Goal: Information Seeking & Learning: Compare options

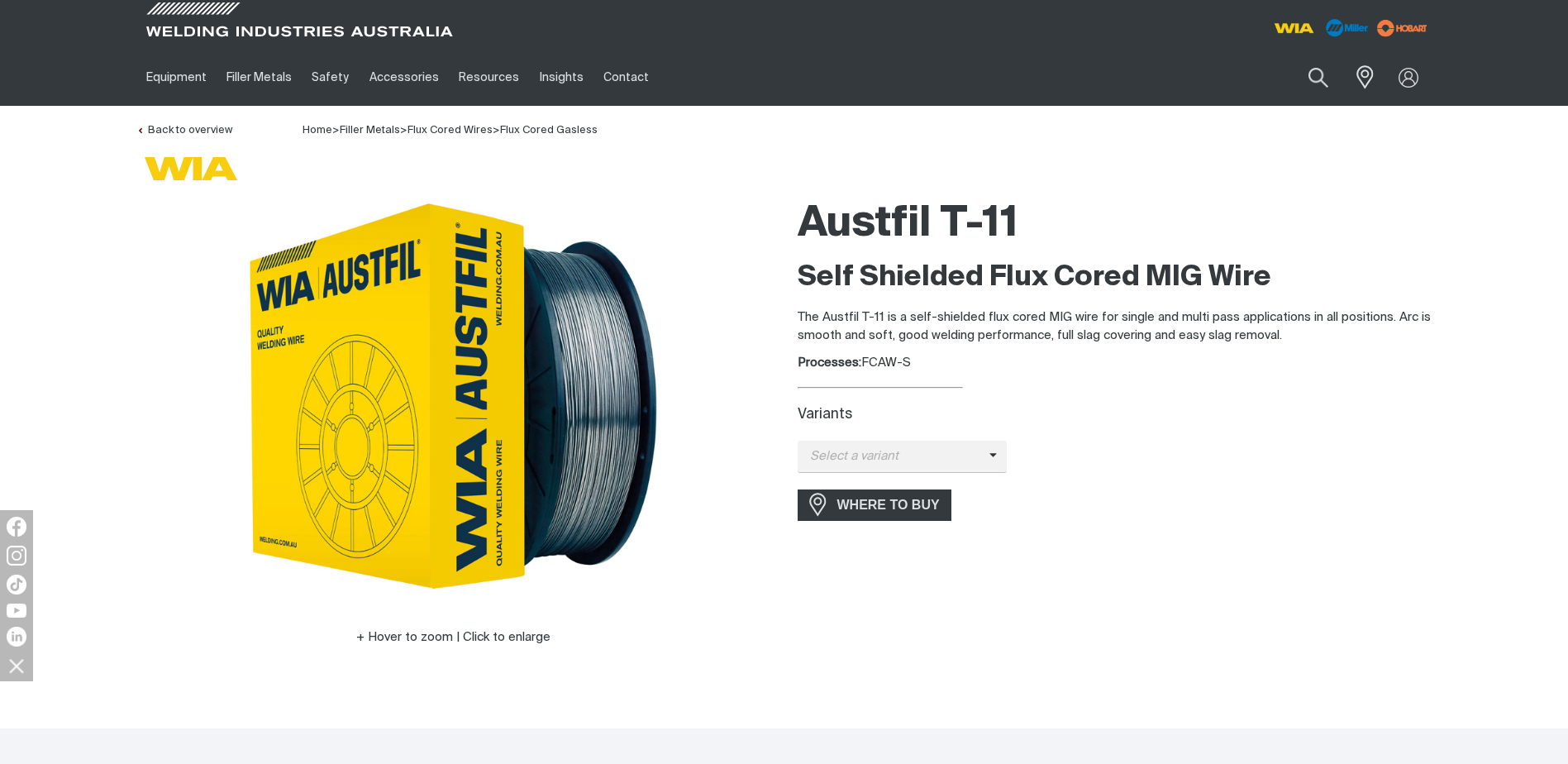
drag, startPoint x: 864, startPoint y: 361, endPoint x: 982, endPoint y: 361, distance: 118.0
click at [982, 361] on div "Processes: FCAW-S" at bounding box center [1114, 363] width 635 height 19
copy div "FCAW-S"
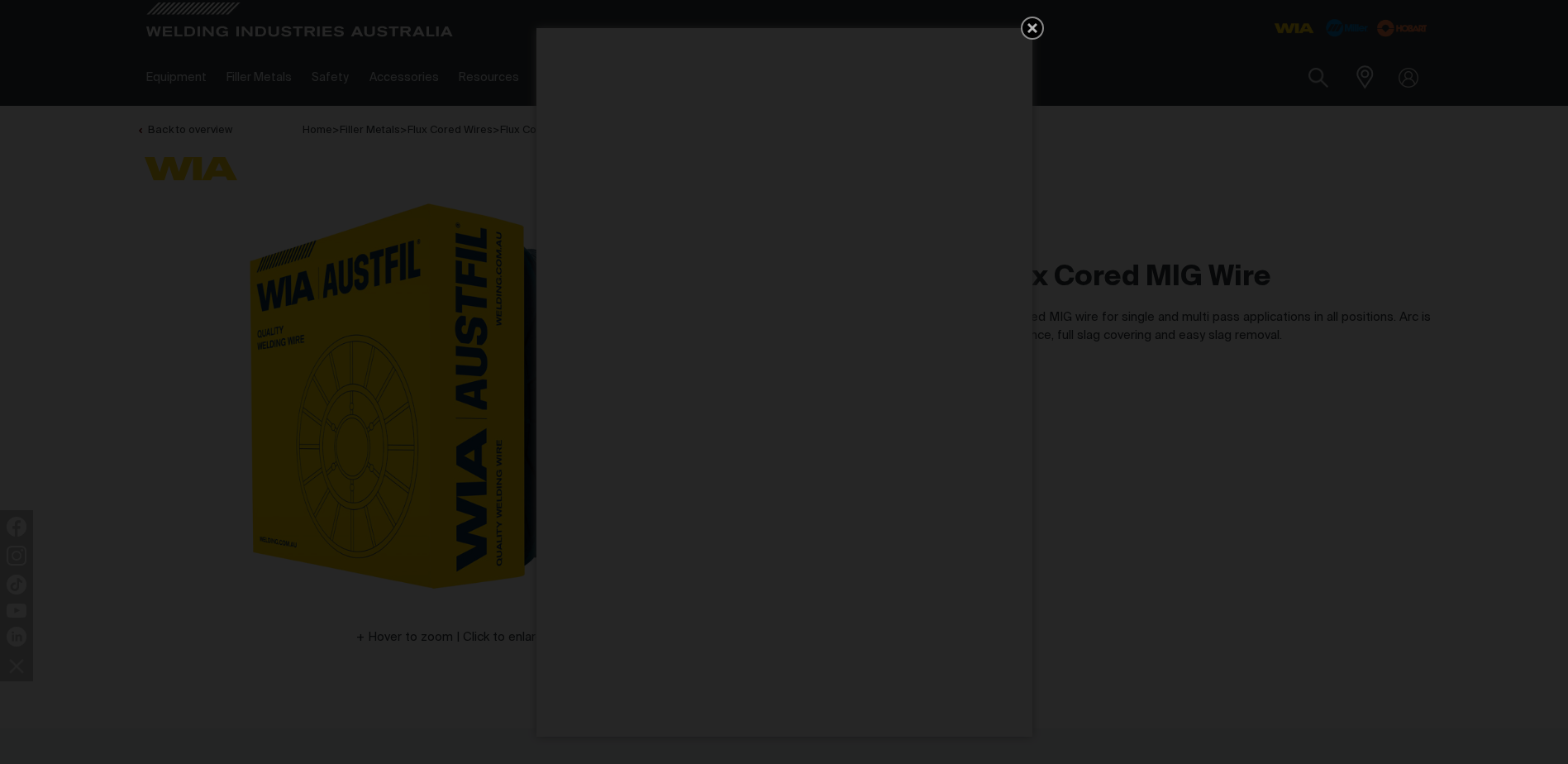
drag, startPoint x: 1030, startPoint y: 24, endPoint x: 1015, endPoint y: 157, distance: 133.8
click at [1030, 24] on icon "Get 5 WIA Welding Guides Free!" at bounding box center [1032, 28] width 20 height 20
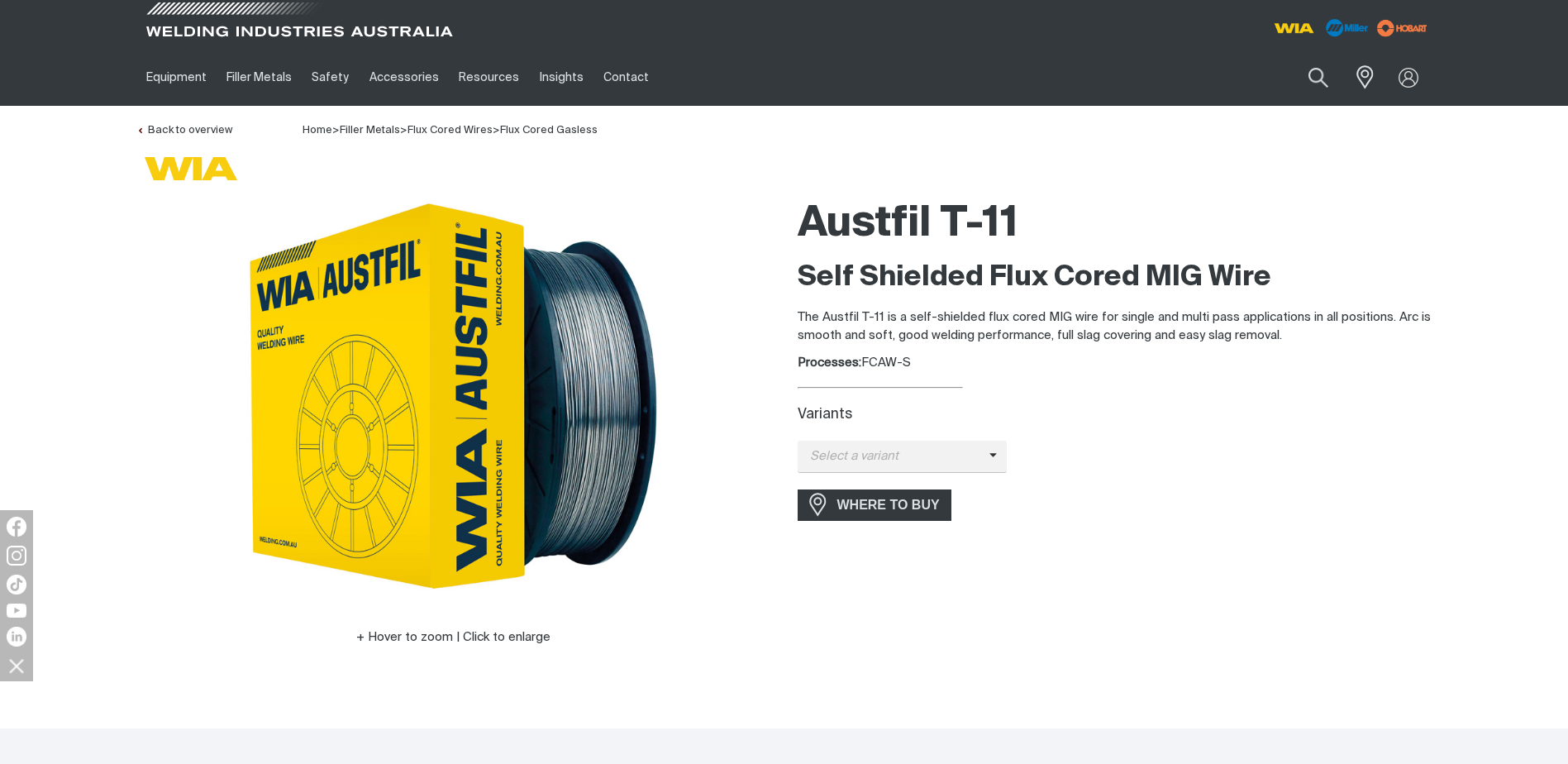
click at [293, 29] on span at bounding box center [299, 24] width 314 height 49
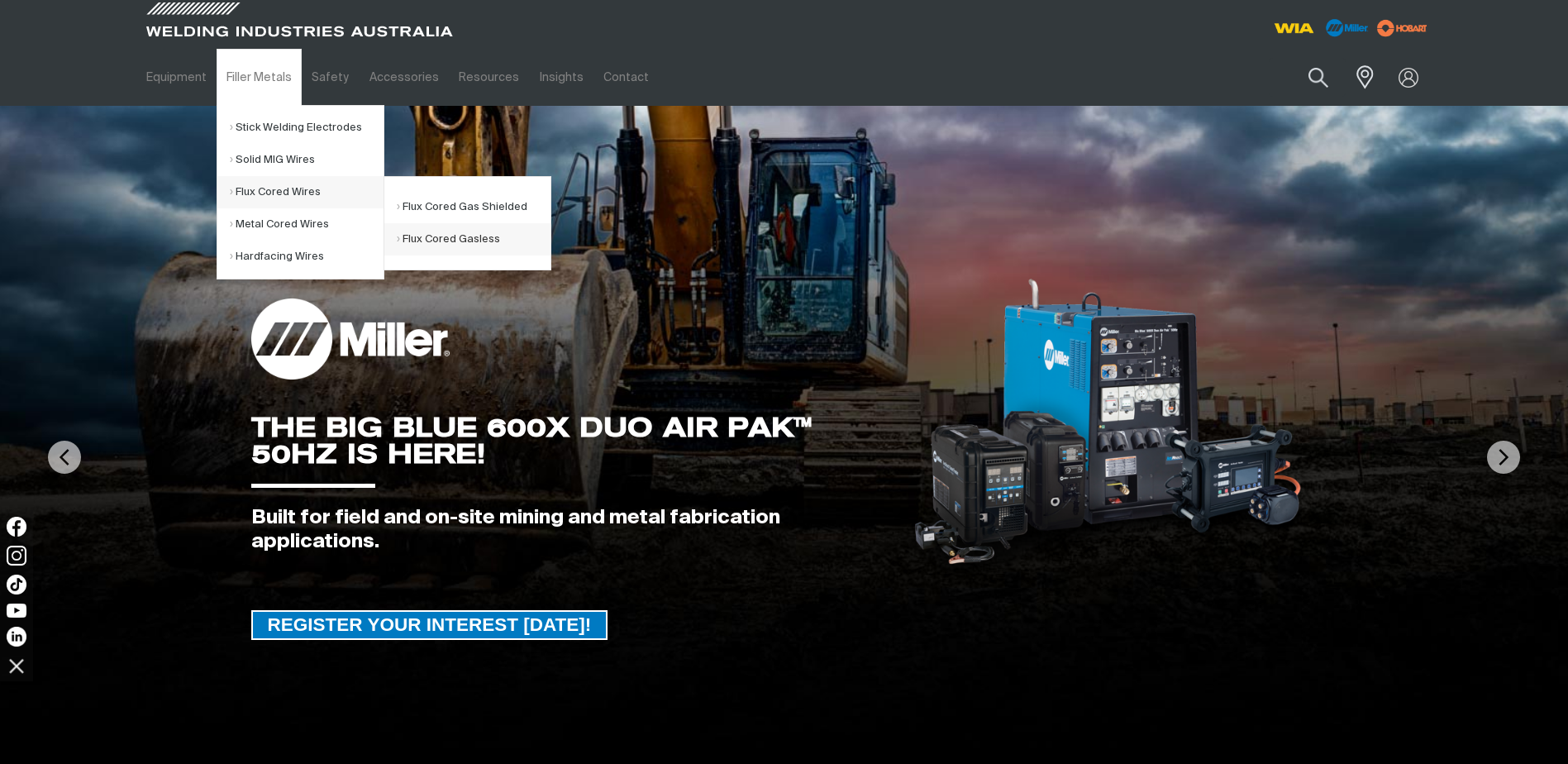
click at [457, 234] on link "Flux Cored Gasless" at bounding box center [474, 240] width 154 height 32
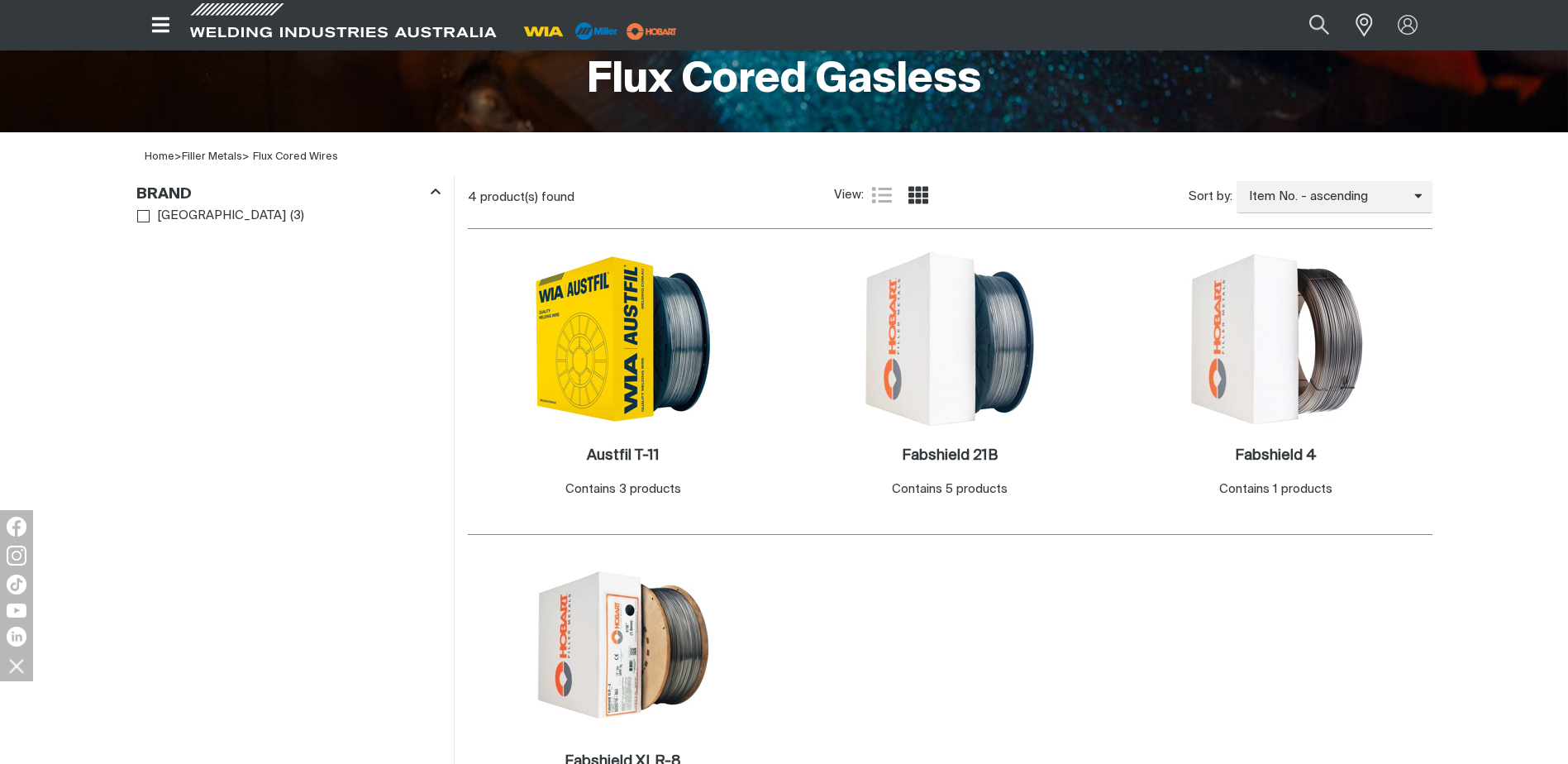
scroll to position [413, 0]
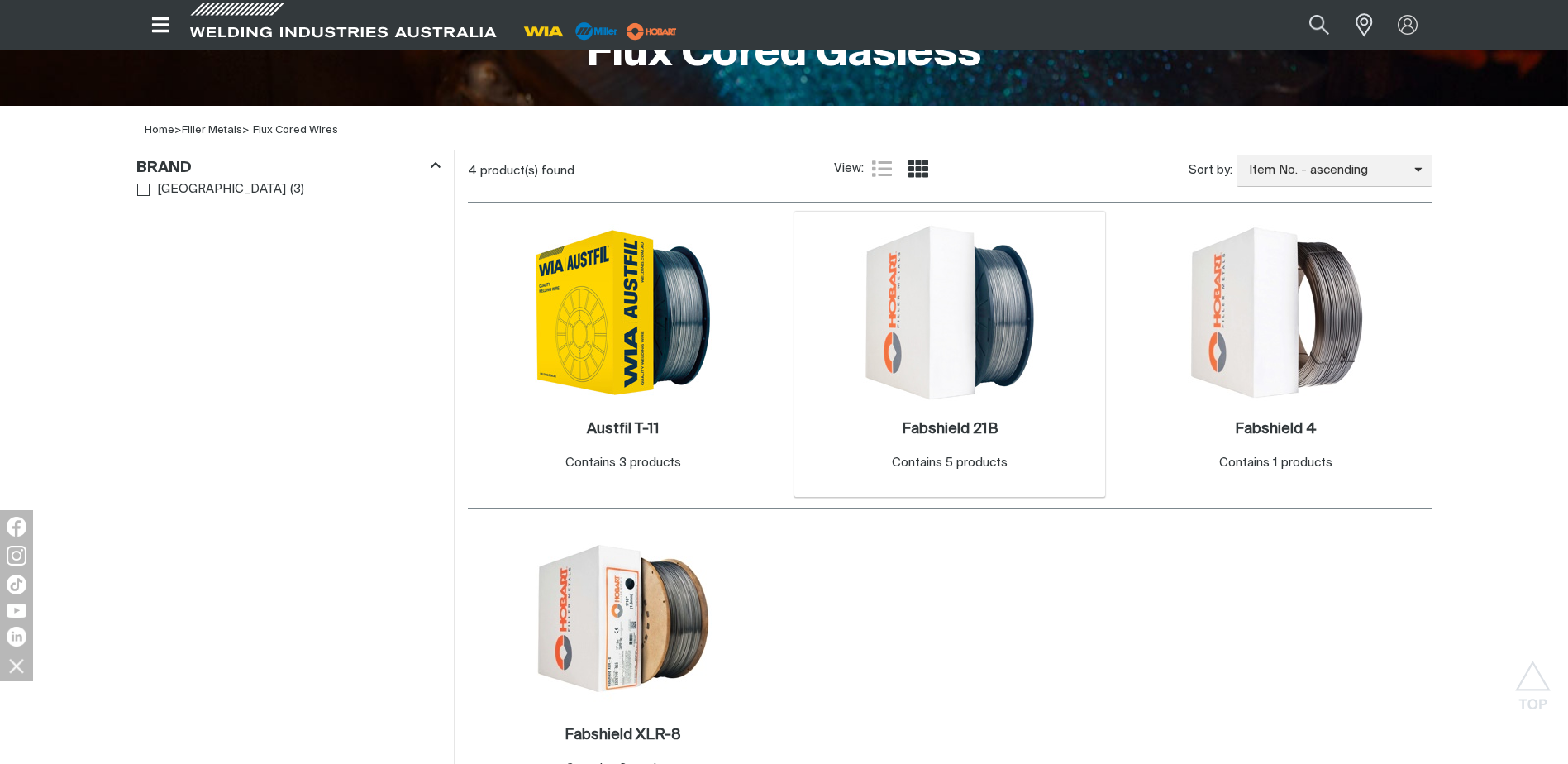
click at [971, 321] on img at bounding box center [950, 312] width 177 height 177
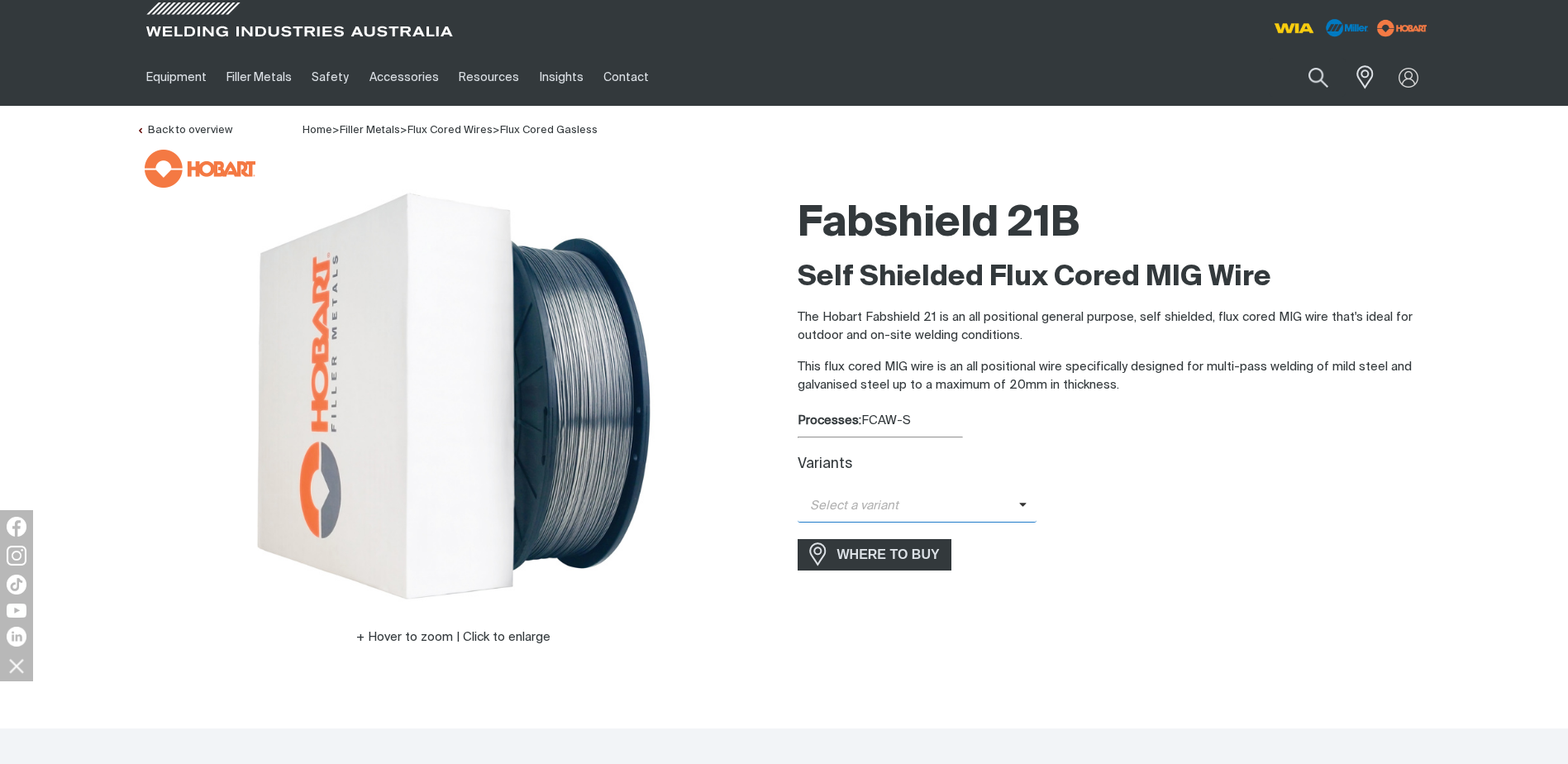
click at [1022, 511] on span "Select a variant" at bounding box center [917, 506] width 240 height 32
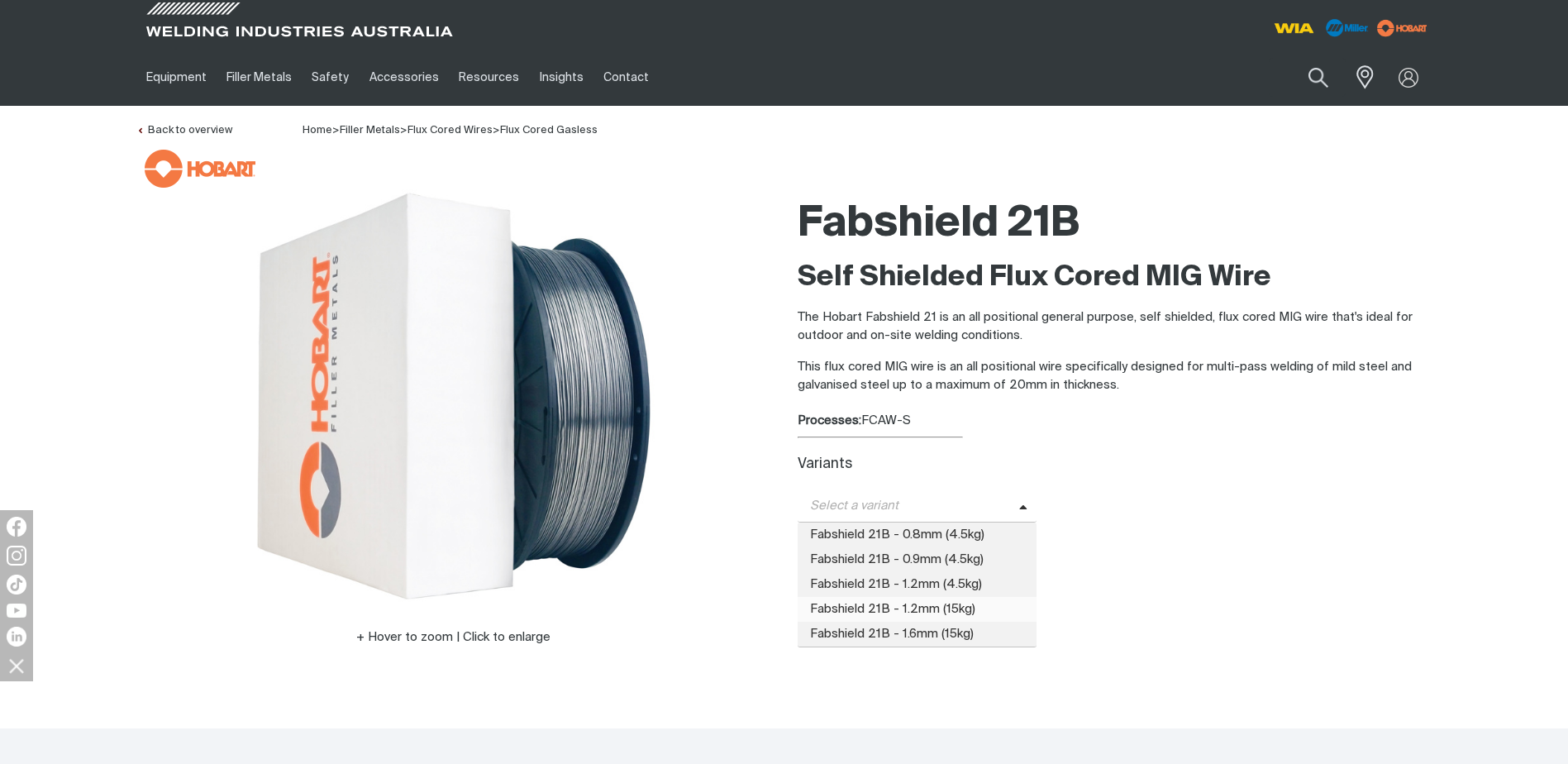
click at [889, 615] on span "Fabshield 21B - 1.2mm (15kg)" at bounding box center [917, 609] width 240 height 25
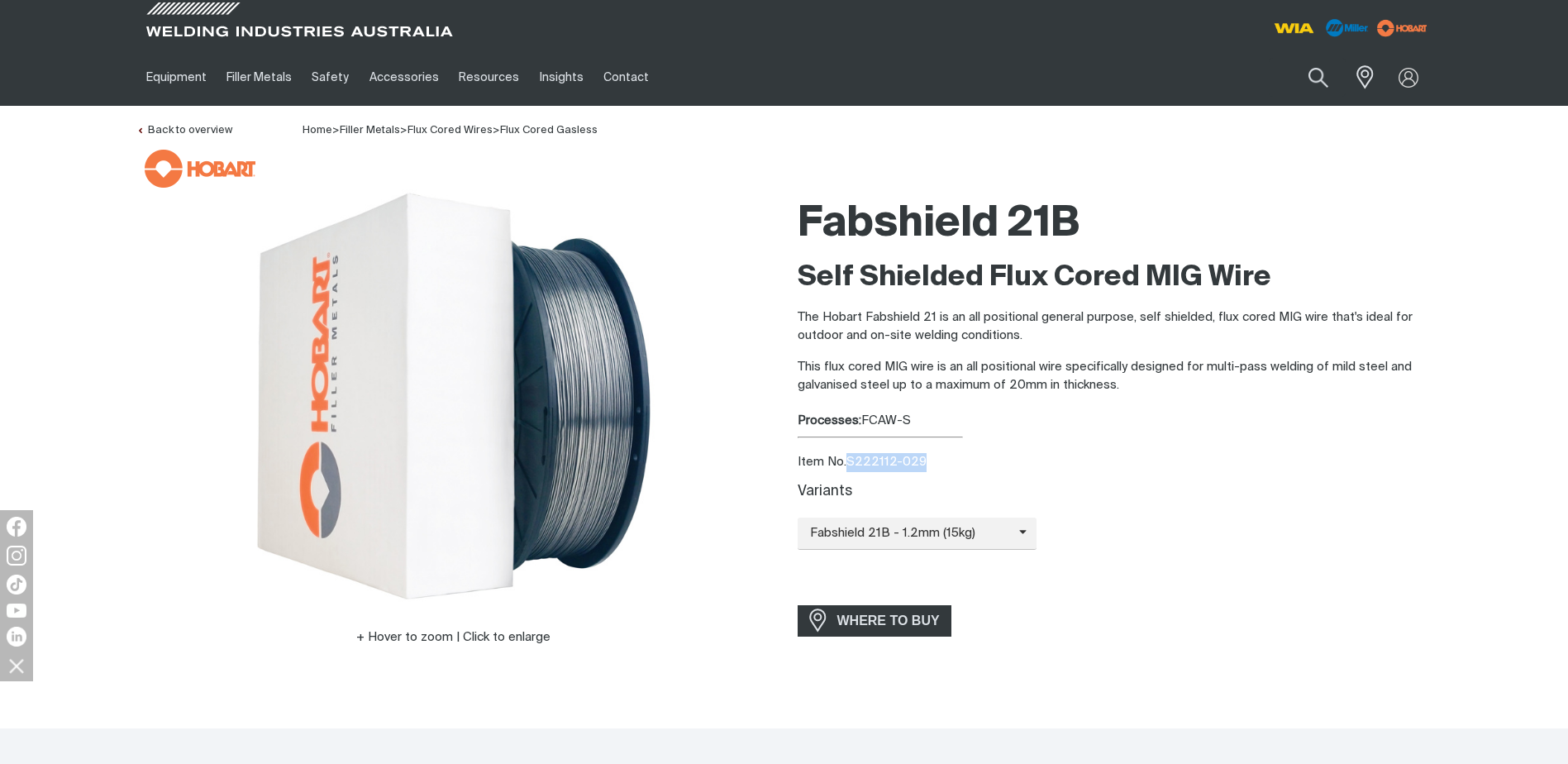
drag, startPoint x: 847, startPoint y: 460, endPoint x: 926, endPoint y: 460, distance: 79.0
click at [926, 460] on div "Item No. S222112-029" at bounding box center [1114, 462] width 635 height 19
copy div "S222112-029"
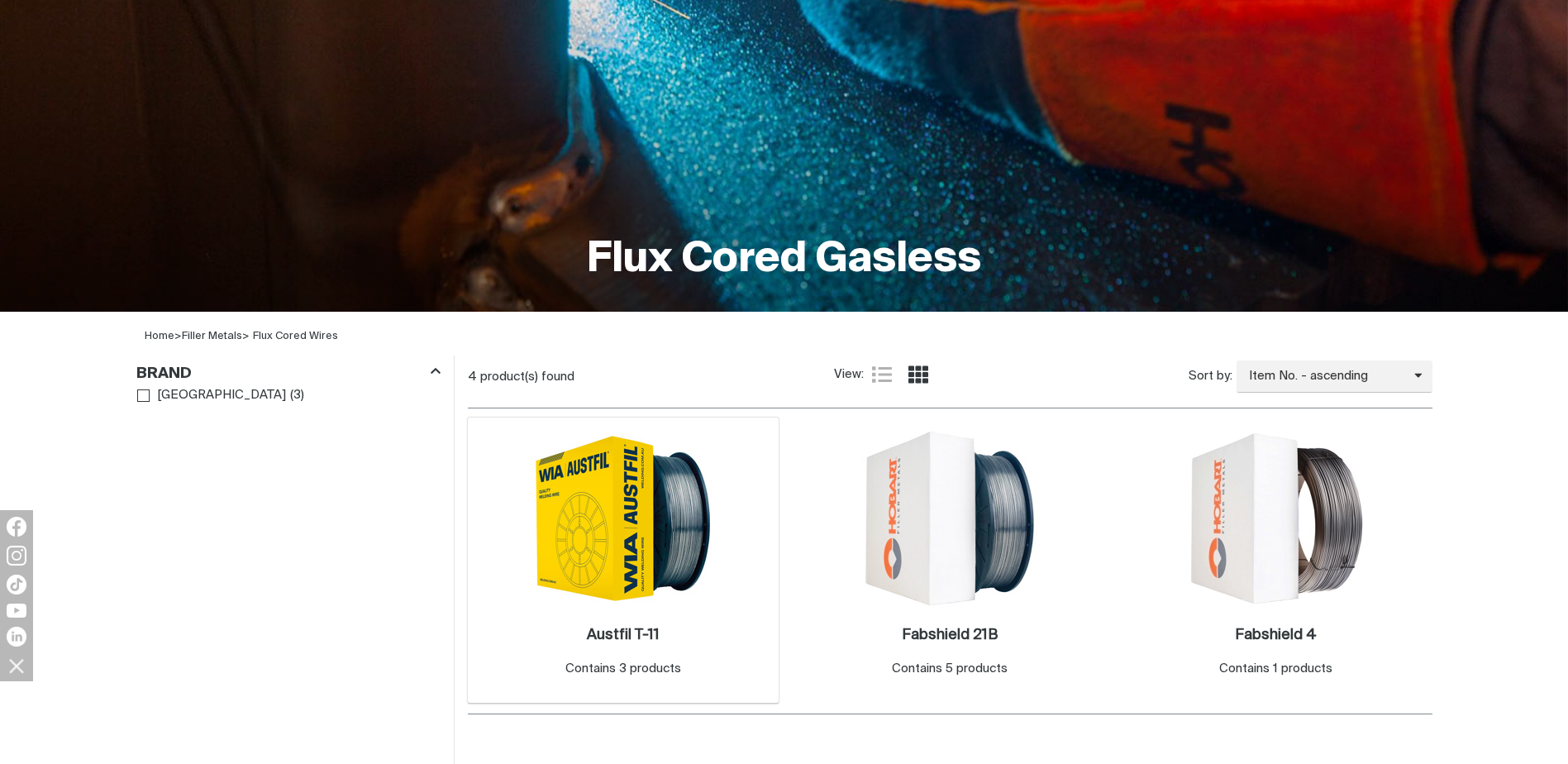
click at [679, 696] on div "1 Austfil T-11 . Contains 3 products 2 Fabshield 21B . Contains 5 products 3 Fa…" at bounding box center [951, 713] width 965 height 611
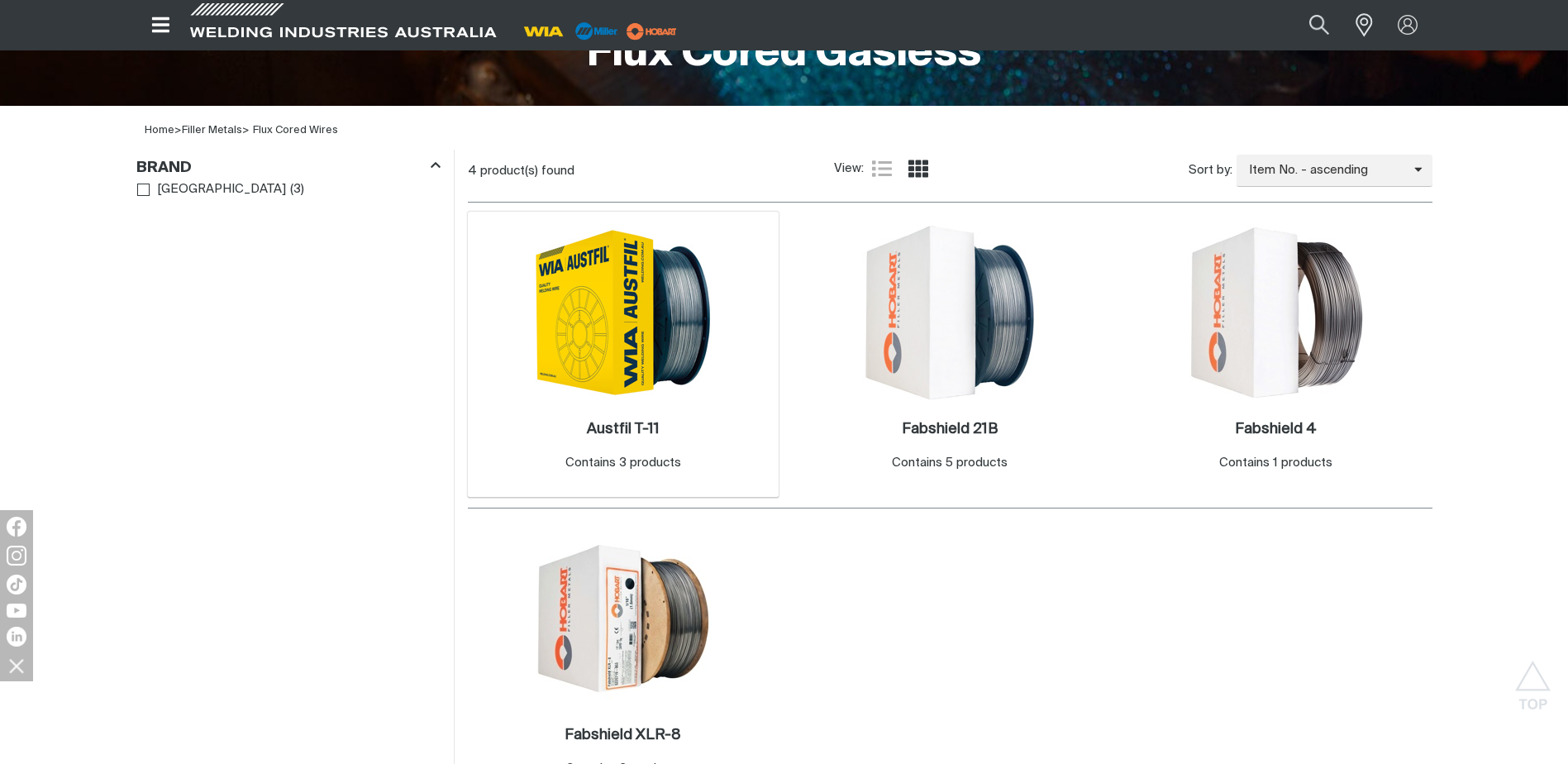
click at [623, 392] on img at bounding box center [623, 312] width 177 height 177
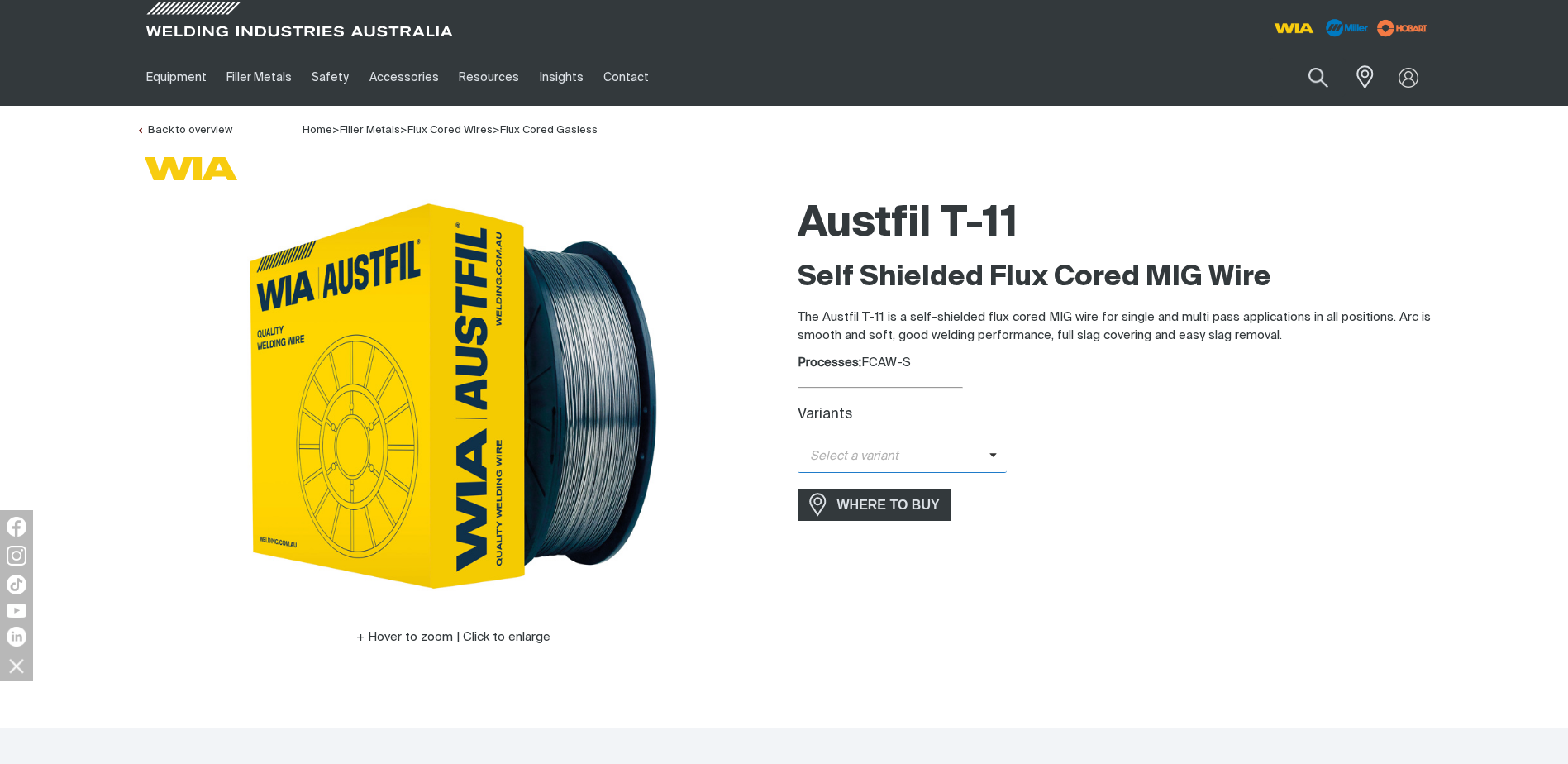
click at [984, 459] on span "Select a variant" at bounding box center [902, 457] width 210 height 32
click at [883, 532] on span "Austfil T-11 - 1.2mm (5kg)" at bounding box center [902, 535] width 210 height 25
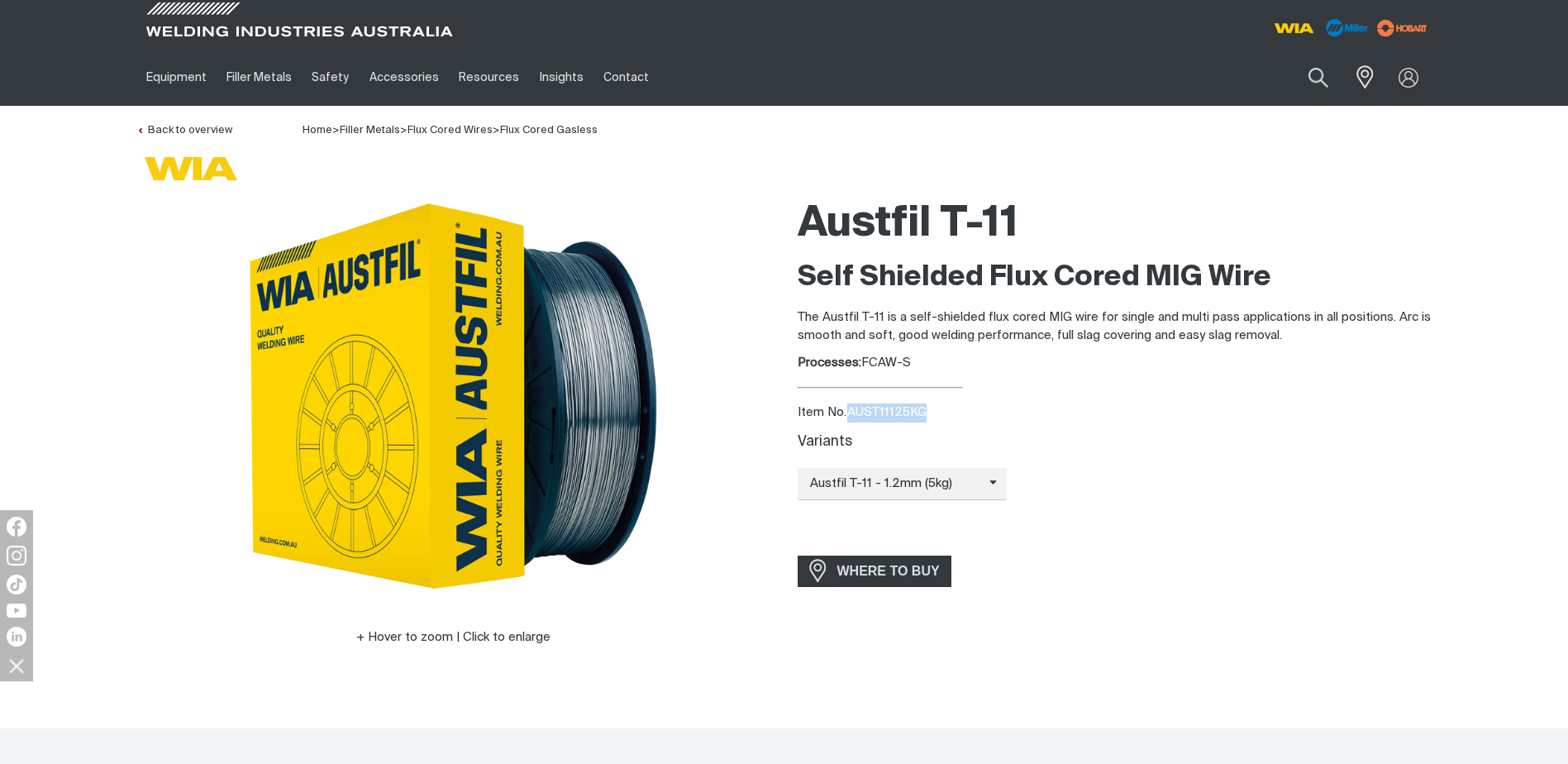
drag, startPoint x: 848, startPoint y: 406, endPoint x: 931, endPoint y: 406, distance: 83.0
click at [931, 406] on div "Item No. AUST11125KG" at bounding box center [1114, 413] width 635 height 19
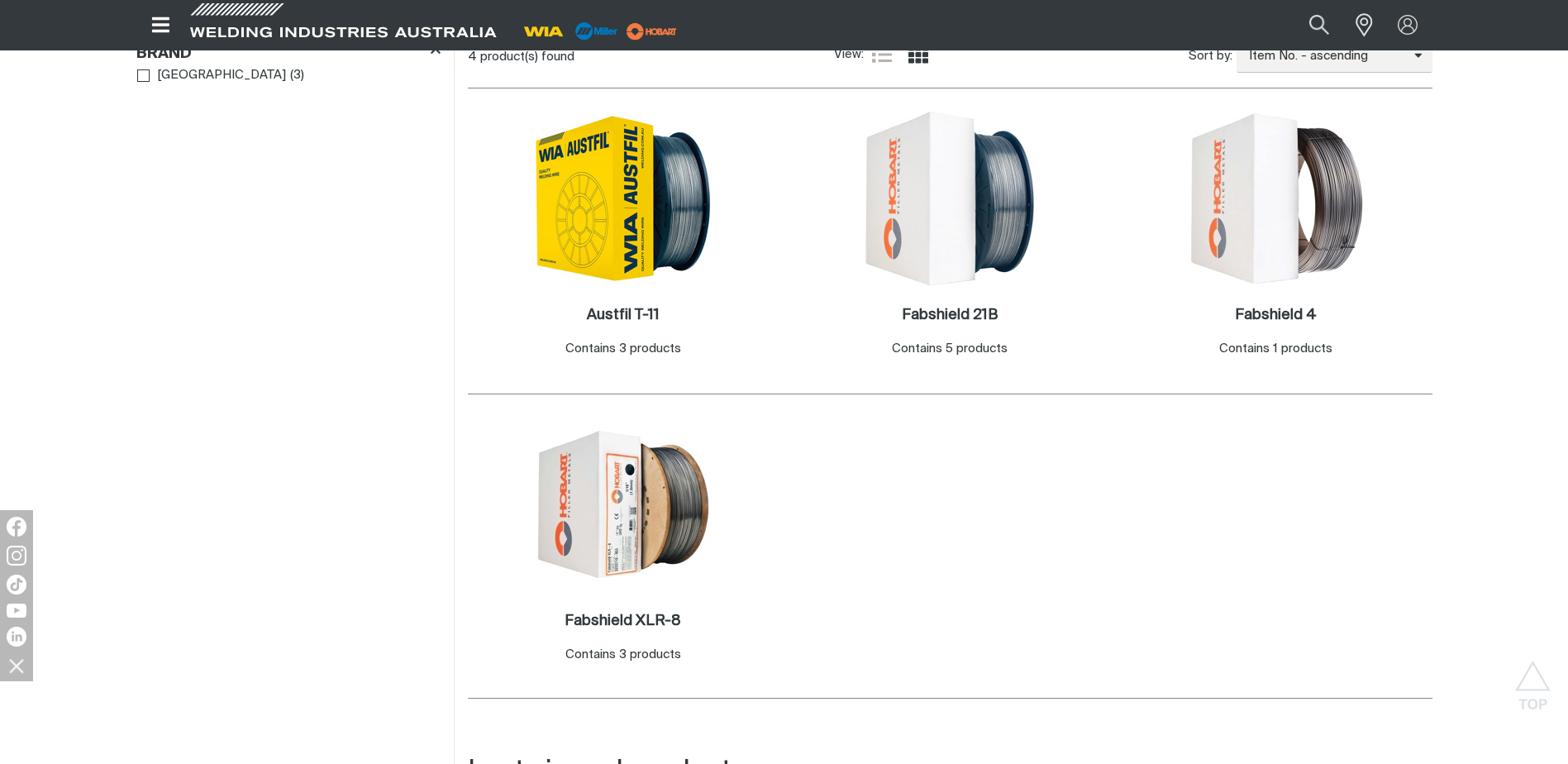
scroll to position [457, 0]
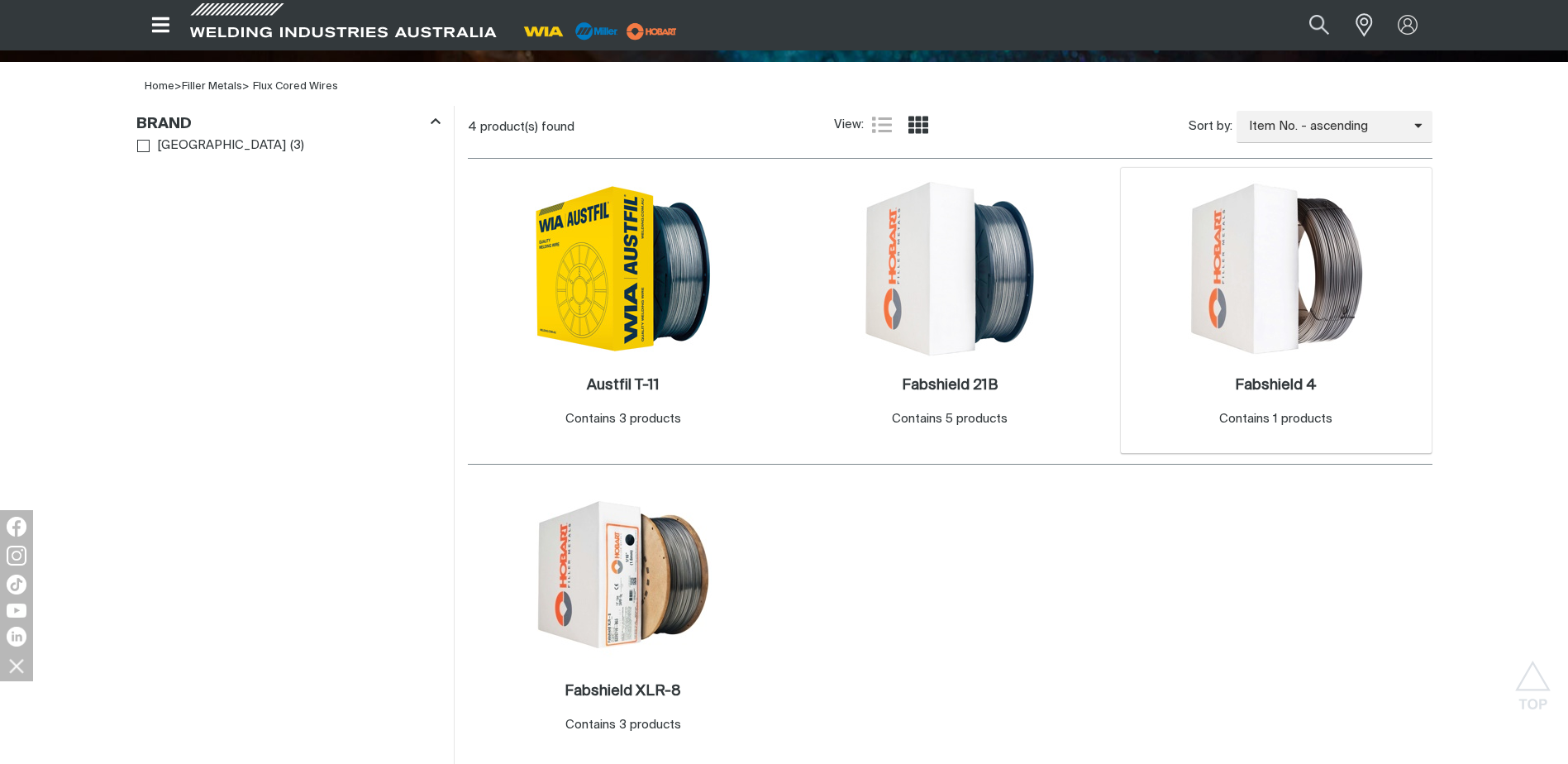
click at [1252, 269] on img at bounding box center [1276, 268] width 177 height 177
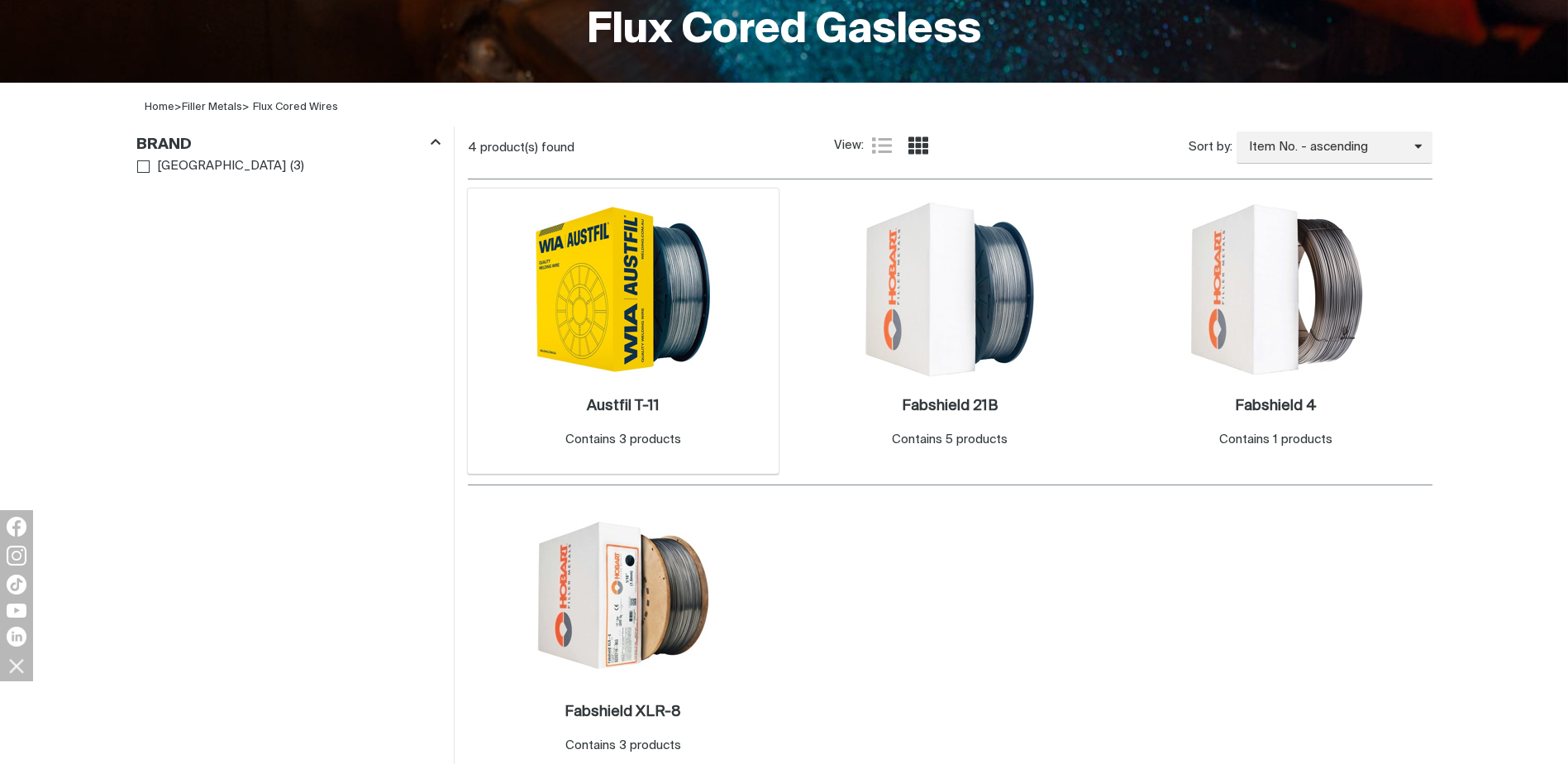
scroll to position [457, 0]
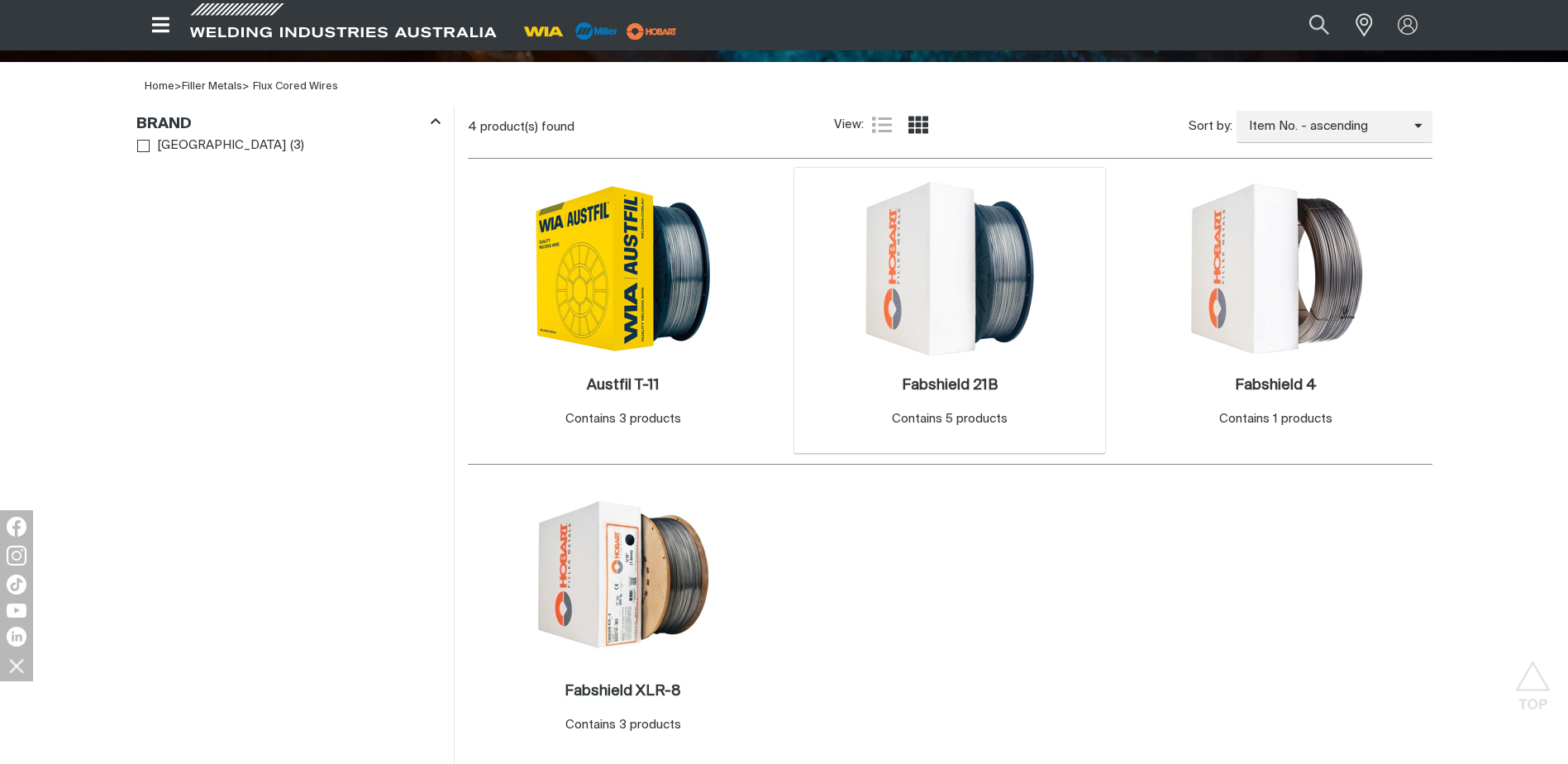
click at [941, 304] on img at bounding box center [950, 268] width 177 height 177
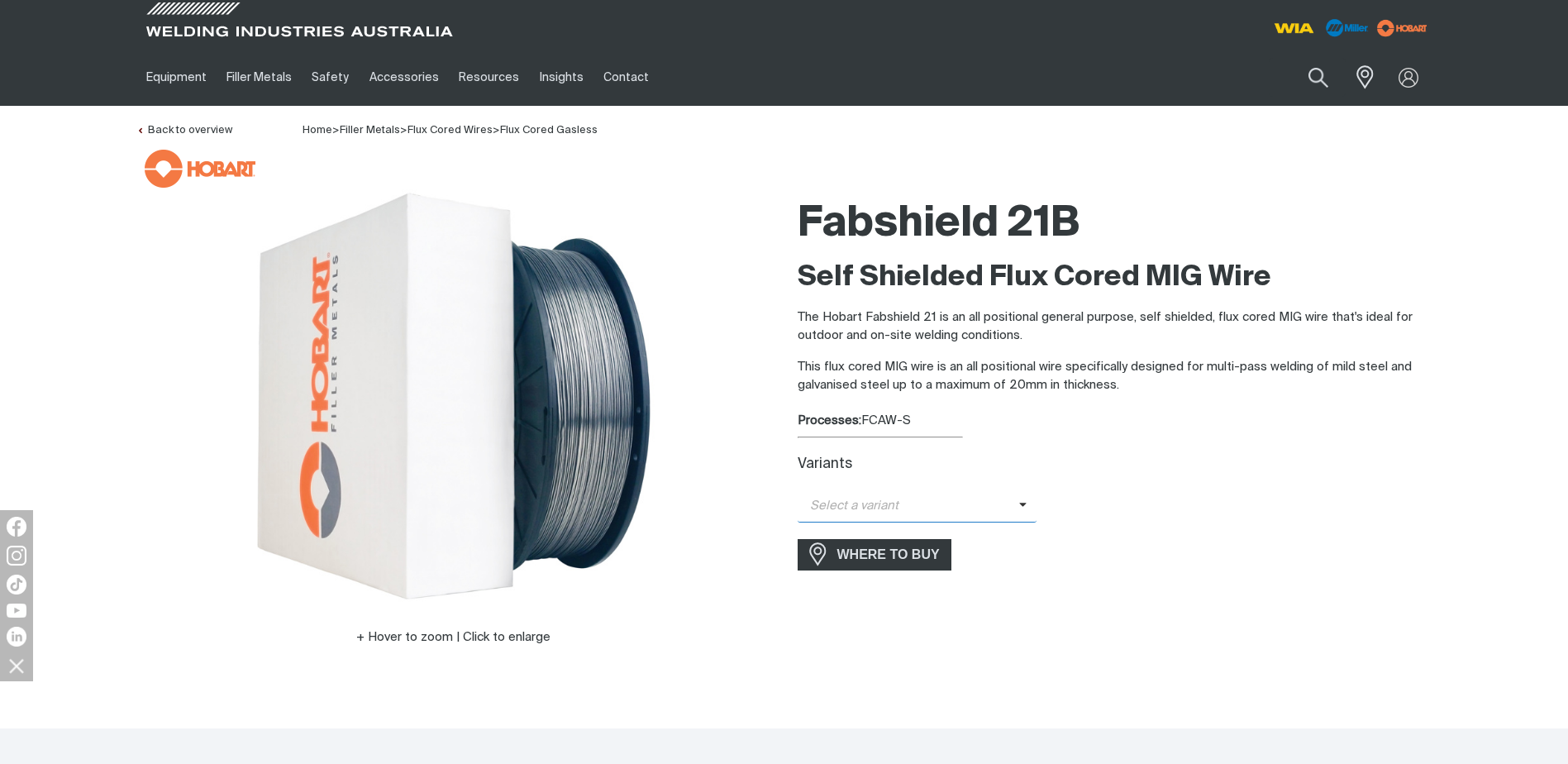
click at [1019, 507] on icon at bounding box center [1023, 504] width 9 height 12
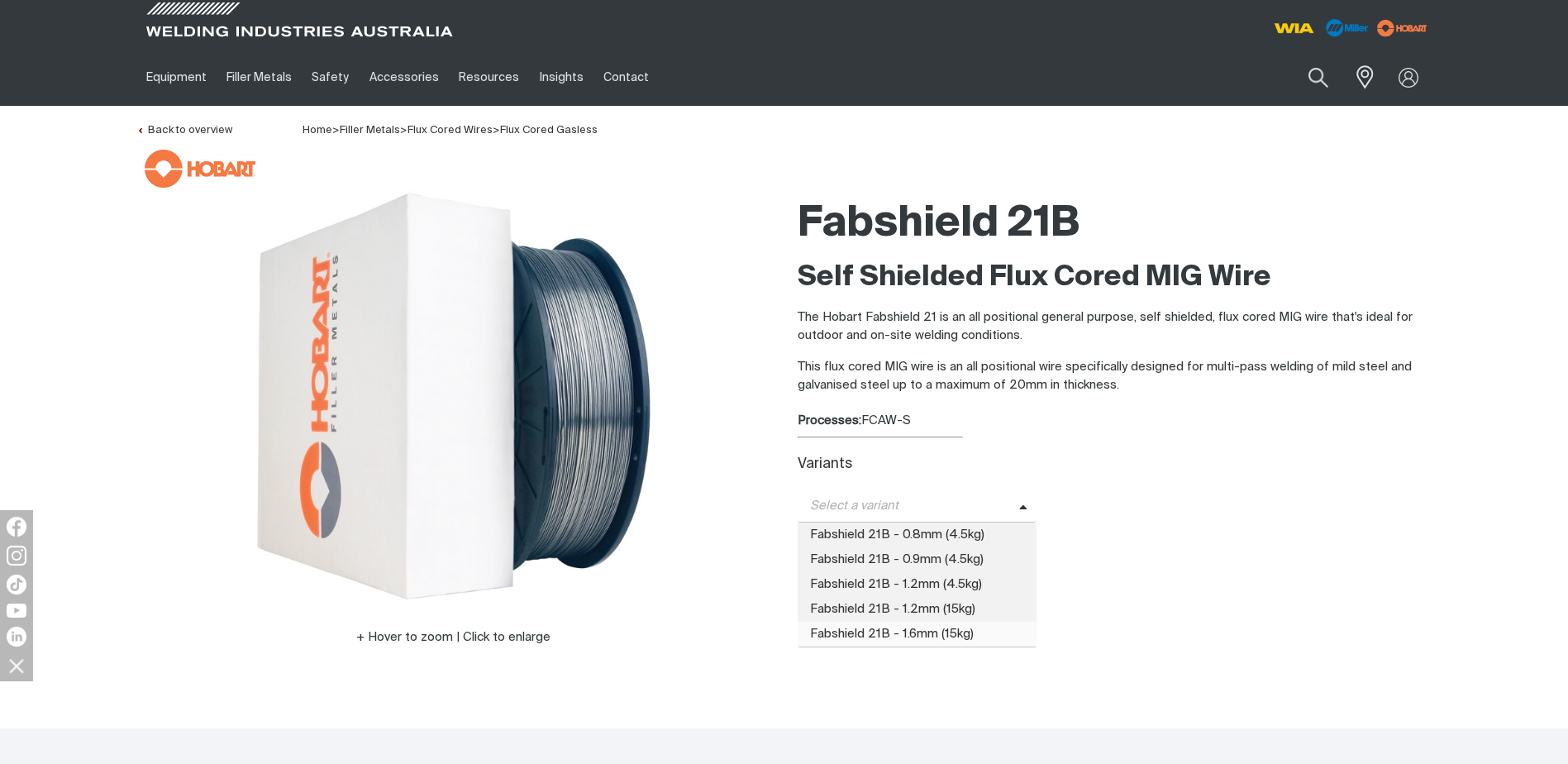
click at [904, 631] on span "Fabshield 21B - 1.6mm (15kg)" at bounding box center [917, 634] width 240 height 25
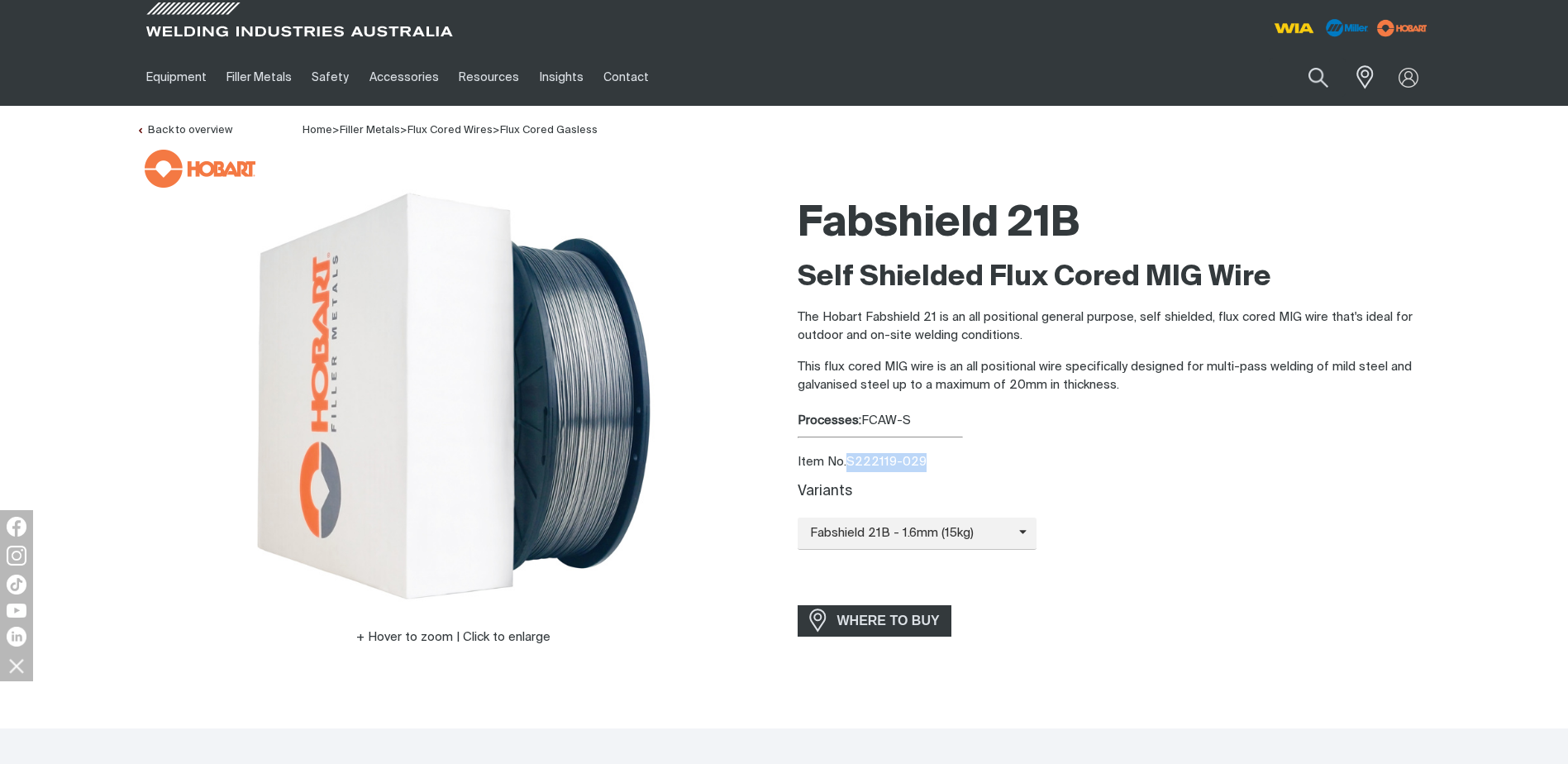
drag, startPoint x: 848, startPoint y: 457, endPoint x: 942, endPoint y: 460, distance: 94.0
click at [942, 460] on div "Item No. S222119-029" at bounding box center [1114, 462] width 635 height 19
copy div "S222119-029"
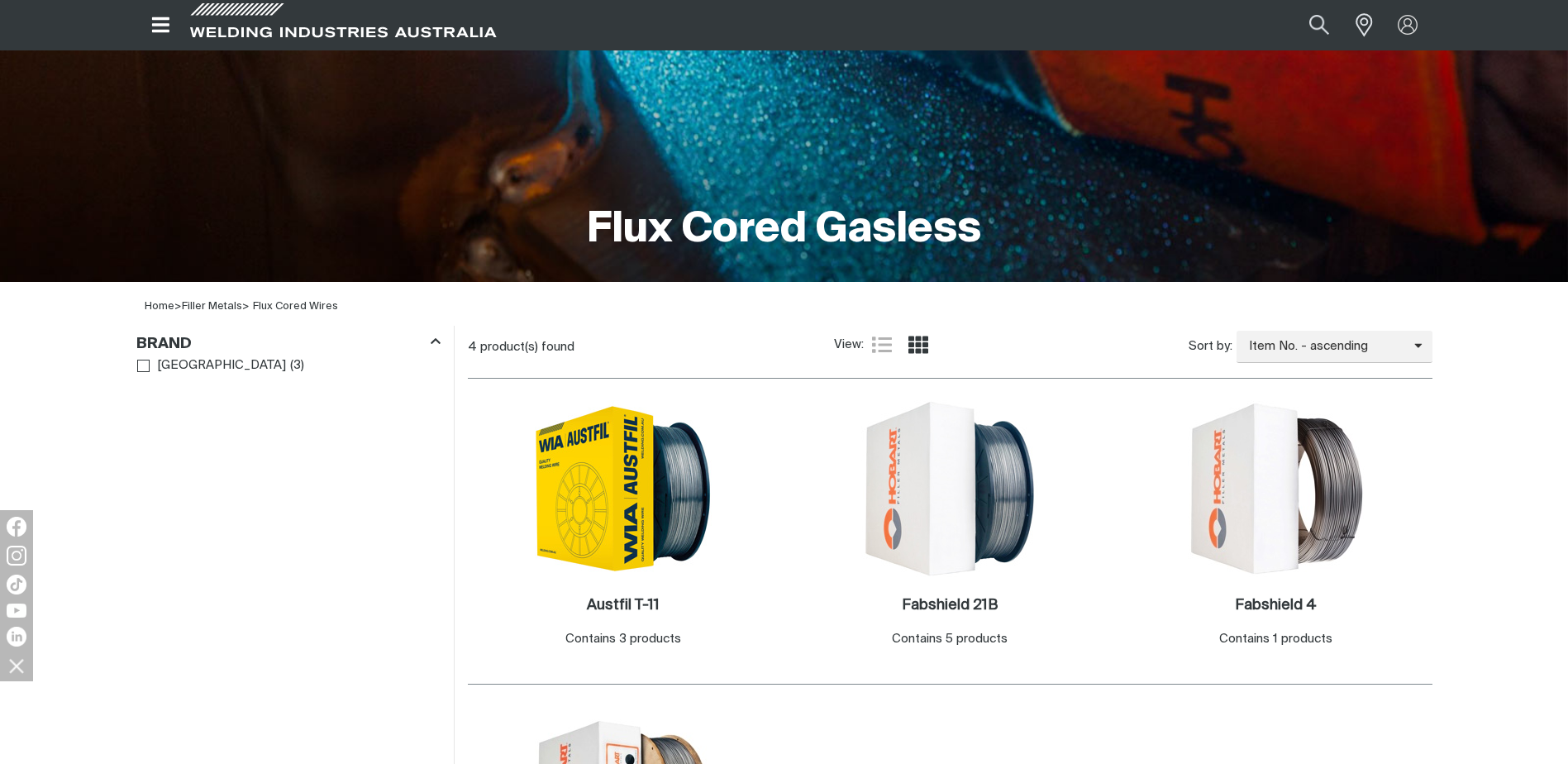
scroll to position [457, 0]
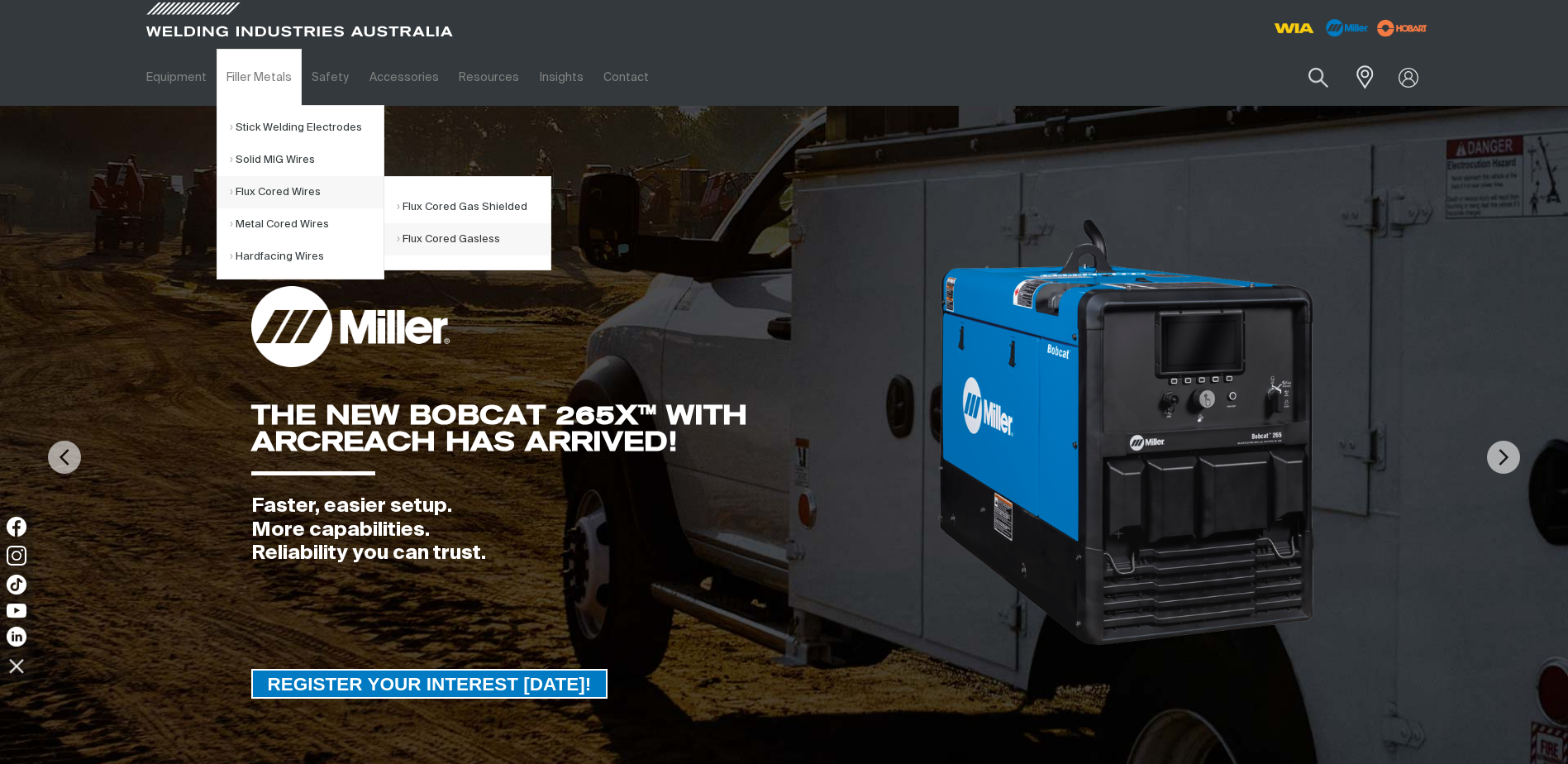
click at [461, 244] on link "Flux Cored Gasless" at bounding box center [474, 240] width 154 height 32
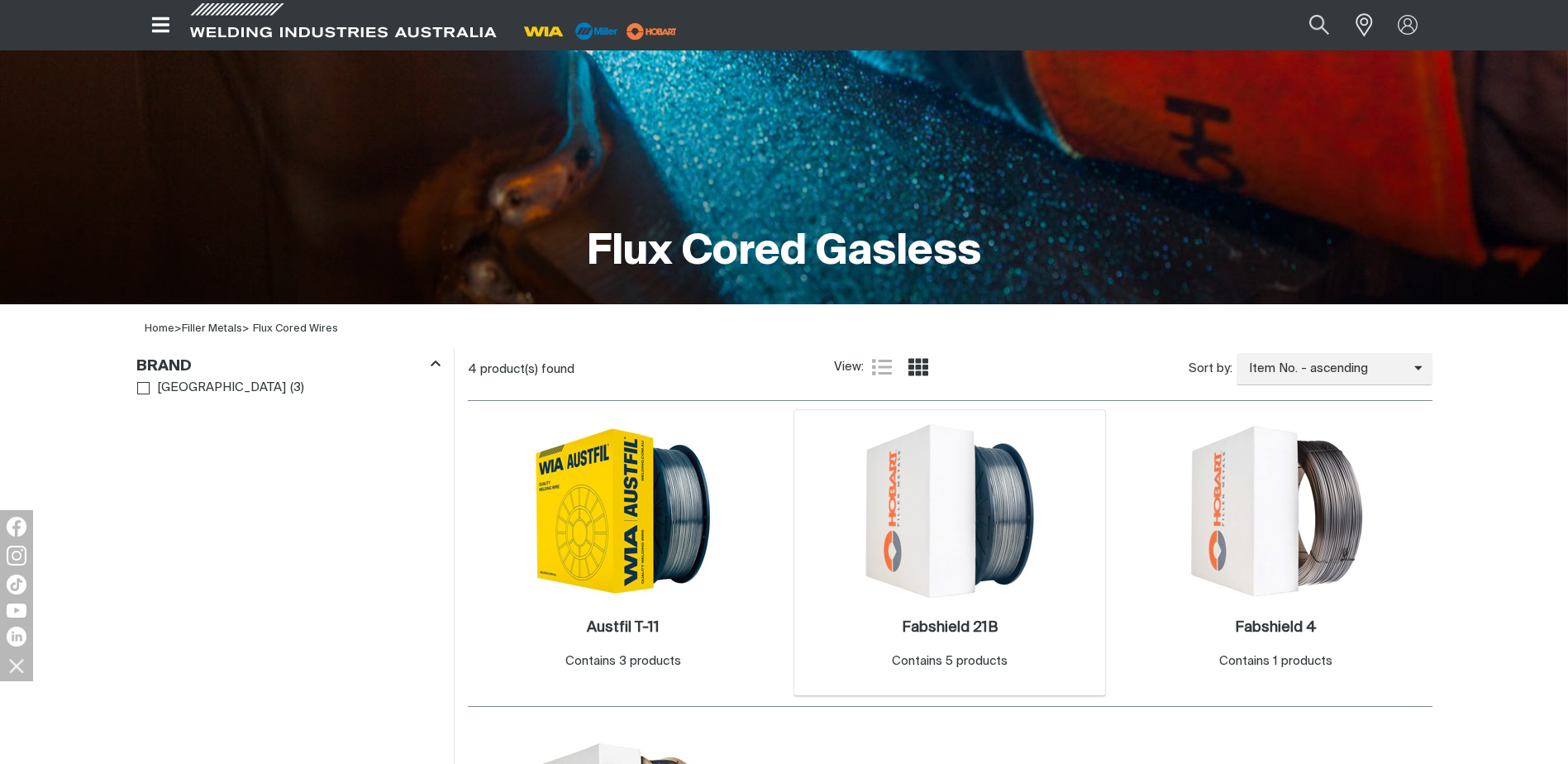
scroll to position [248, 0]
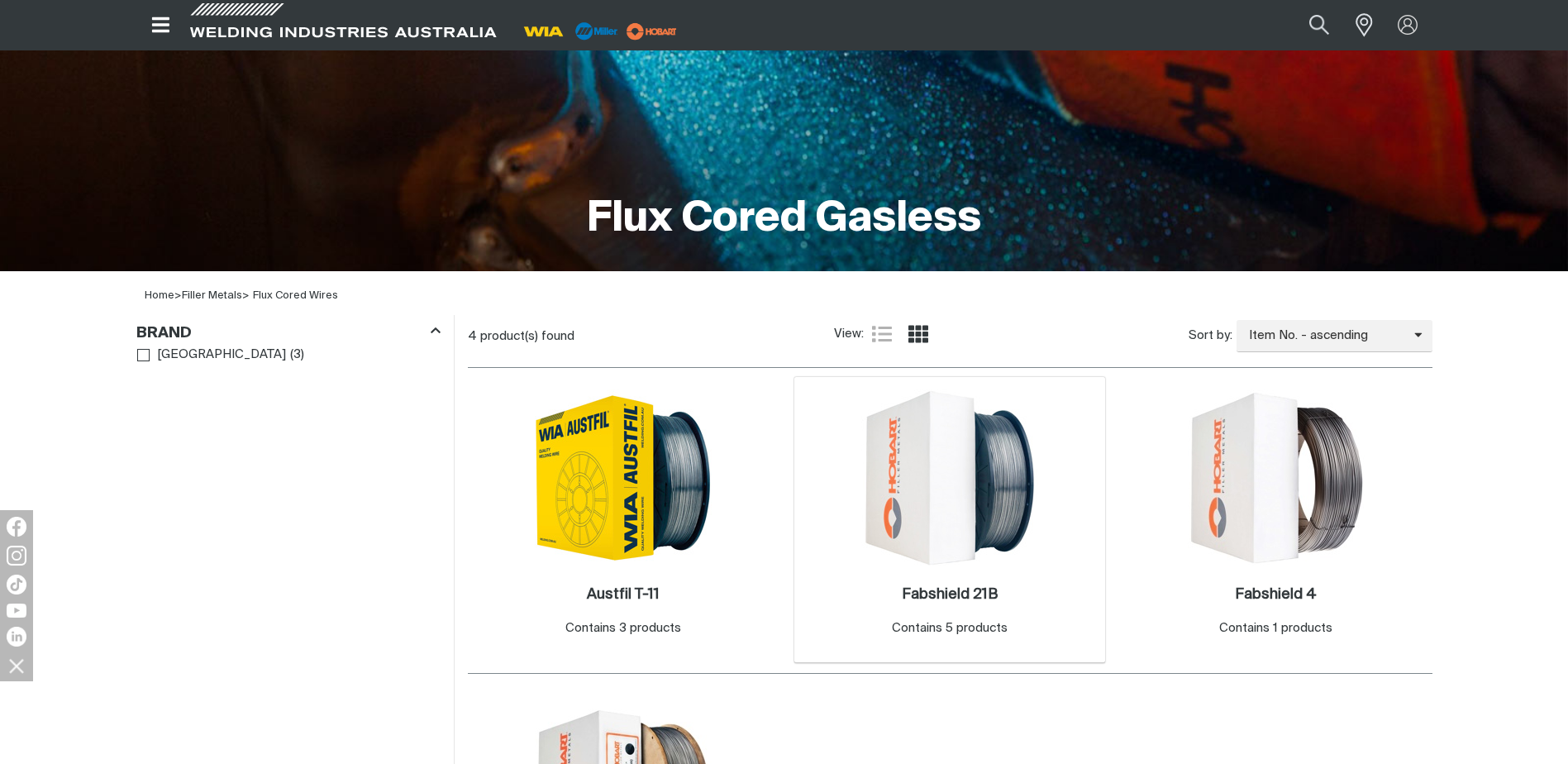
click at [973, 524] on img at bounding box center [950, 478] width 177 height 177
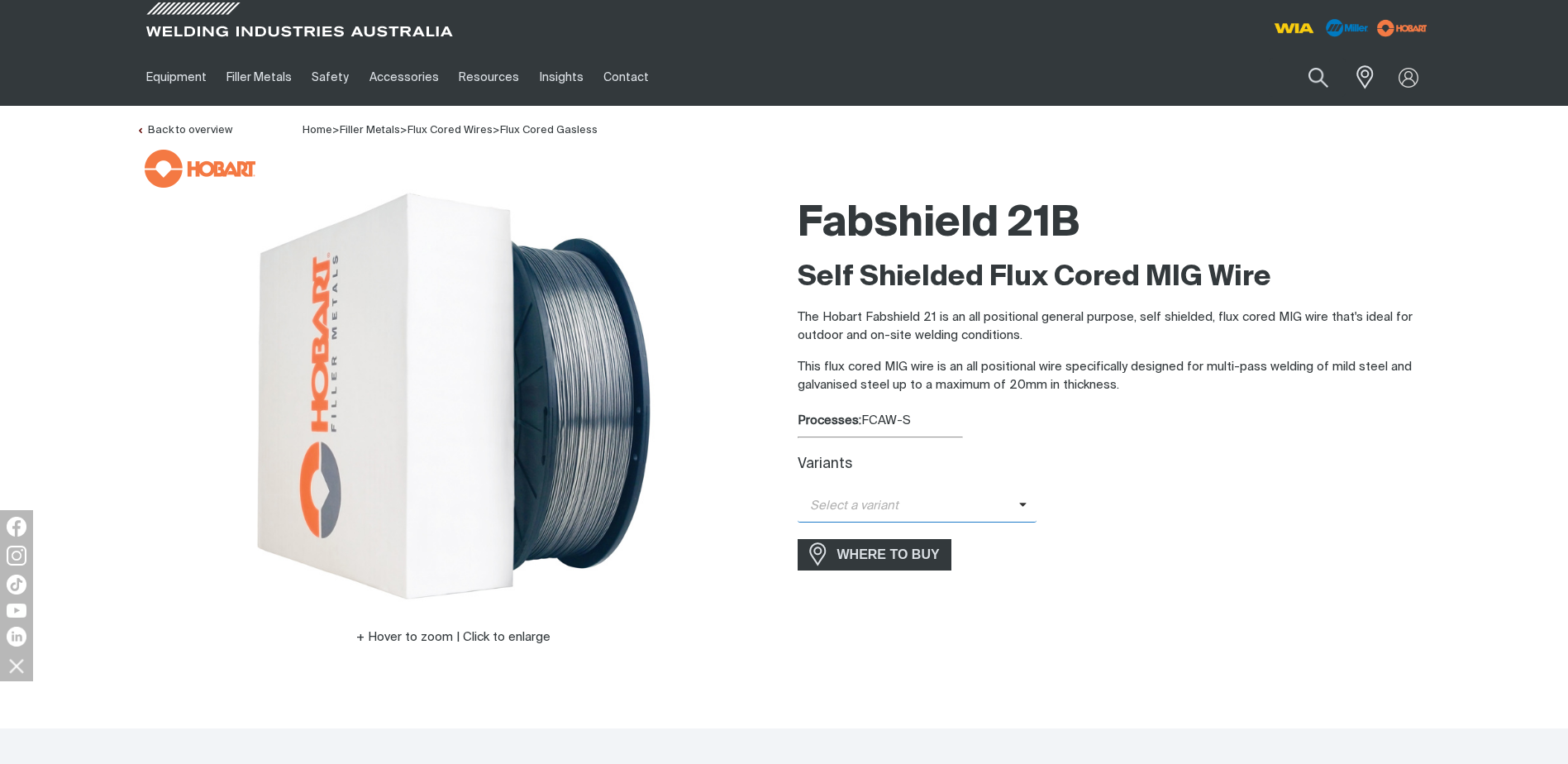
click at [1010, 508] on span "Select a variant" at bounding box center [908, 506] width 222 height 19
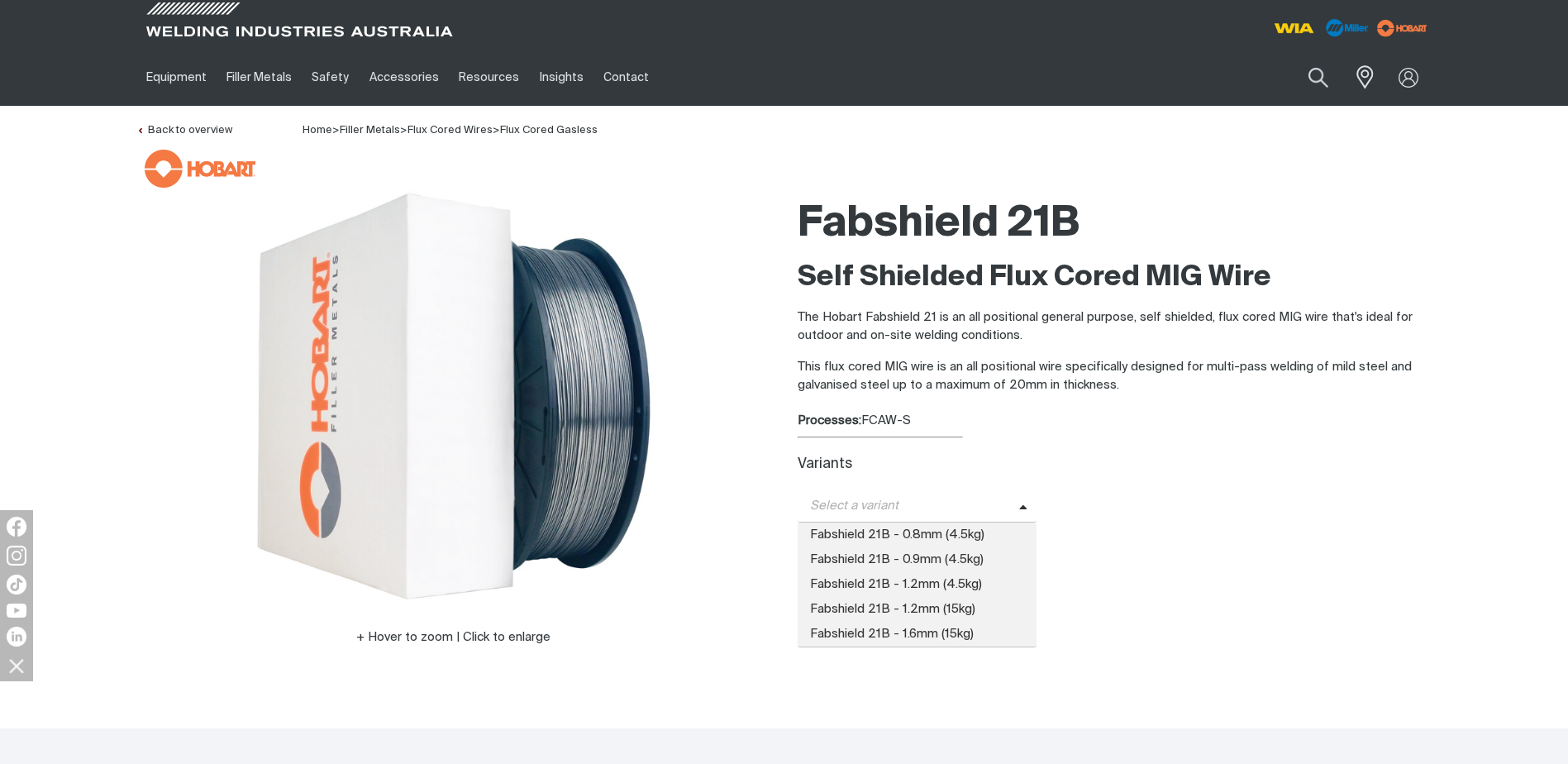
click at [1012, 507] on span "Select a variant" at bounding box center [908, 506] width 222 height 19
